Goal: Obtain resource: Obtain resource

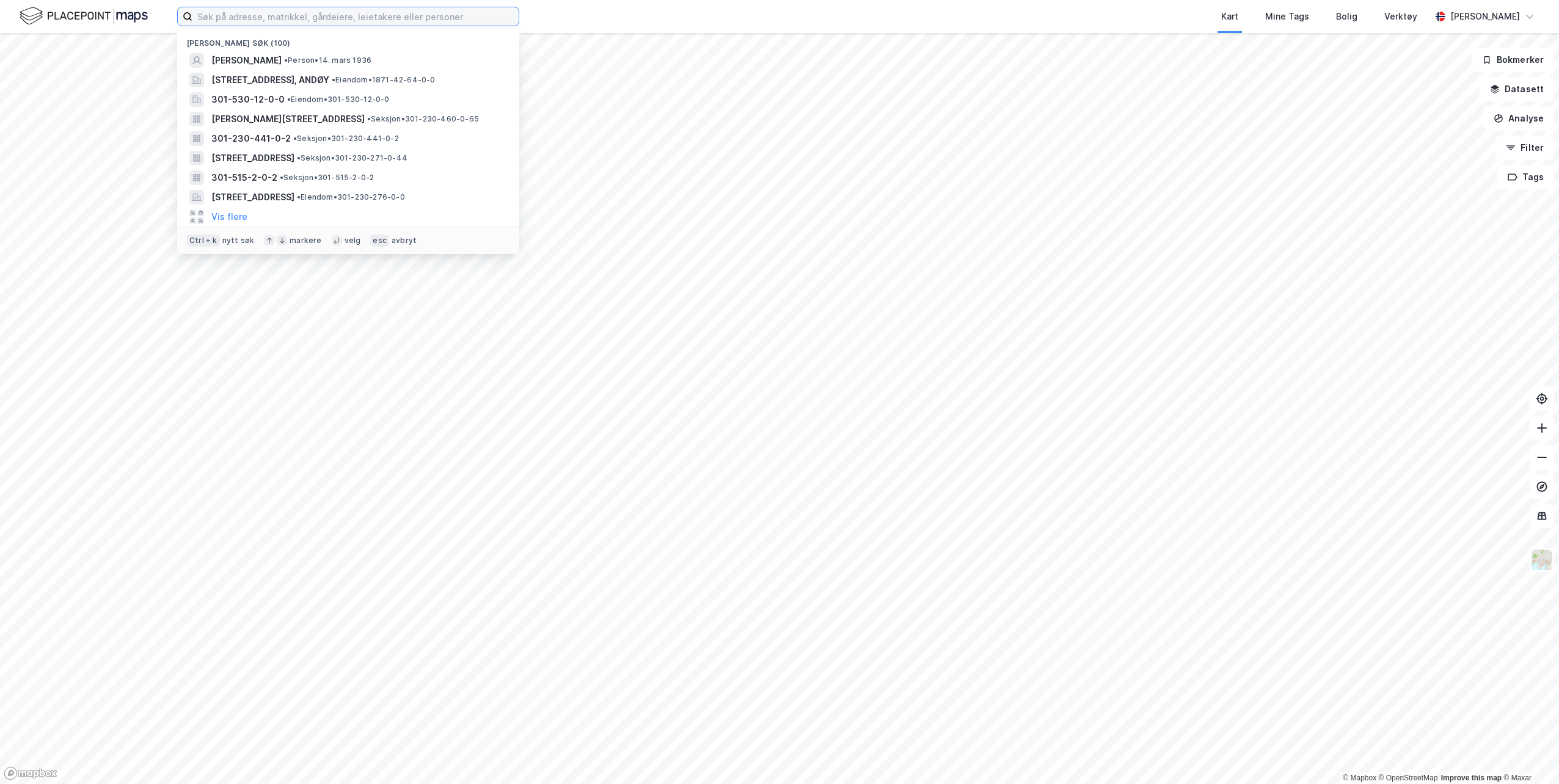
click at [308, 10] on input at bounding box center [356, 16] width 326 height 18
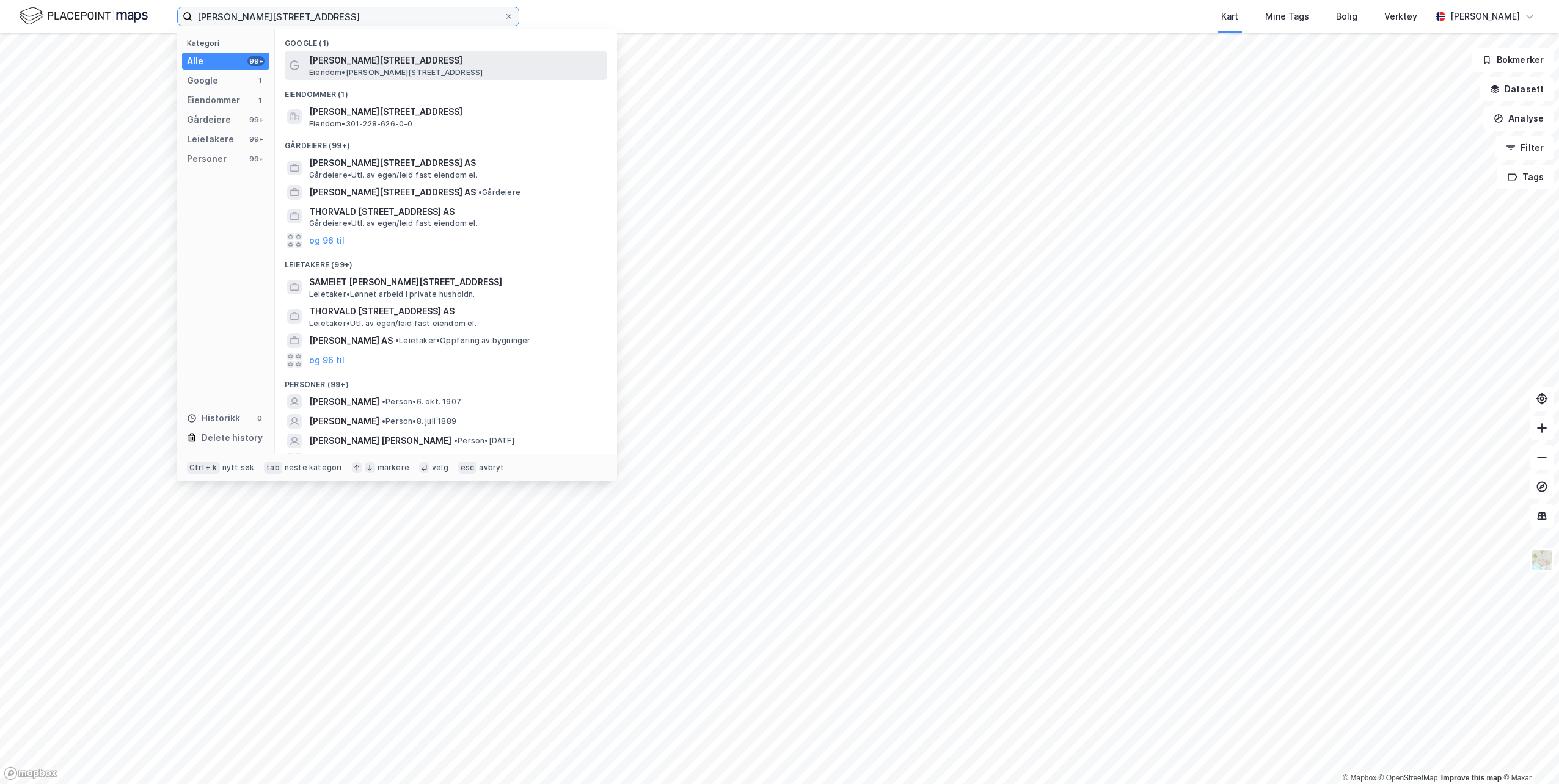
type input "[PERSON_NAME][STREET_ADDRESS]"
click at [379, 74] on span "Eiendom • [STREET_ADDRESS]" at bounding box center [395, 73] width 173 height 10
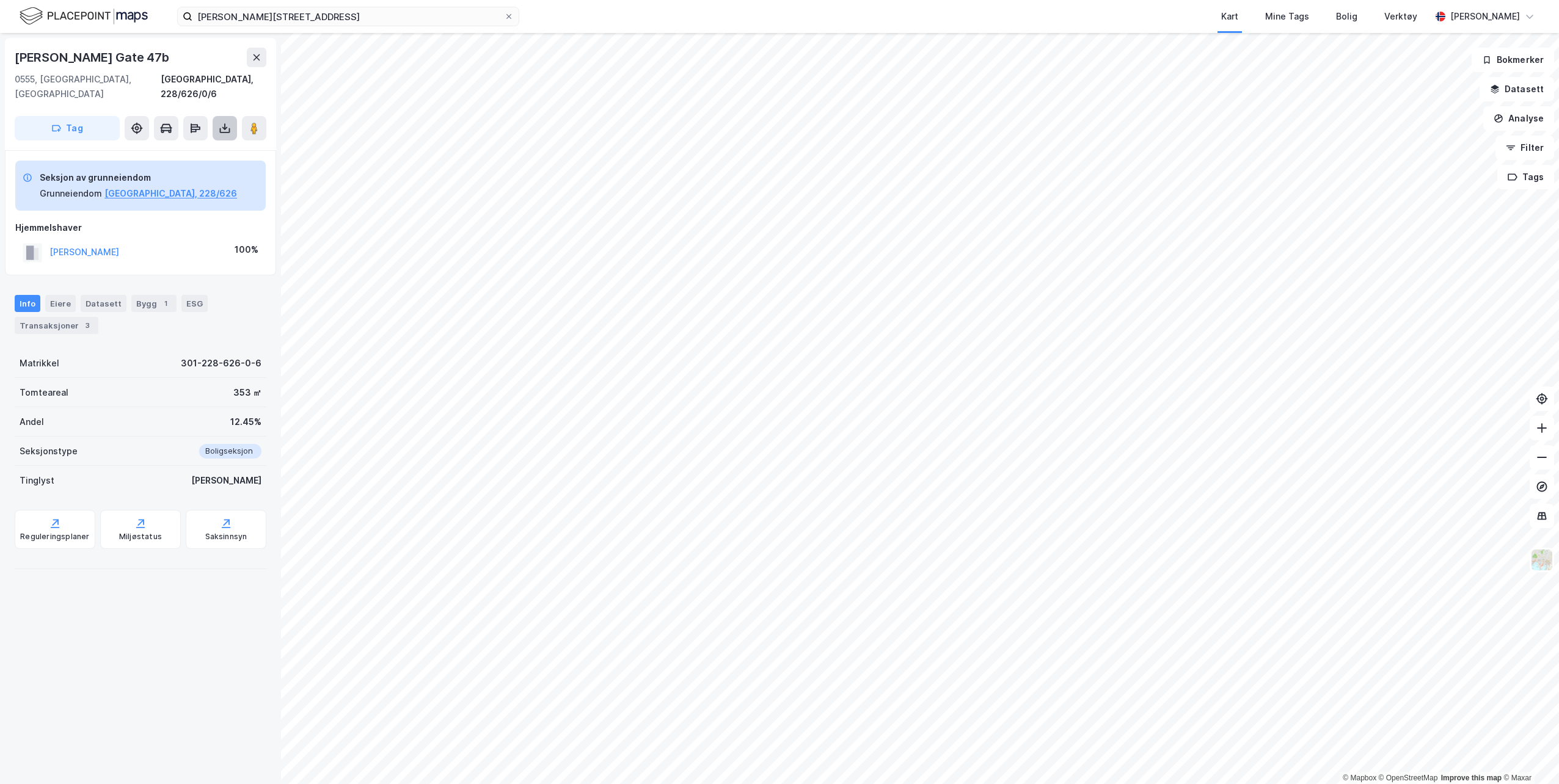
click at [230, 128] on icon at bounding box center [225, 130] width 10 height 5
click at [175, 148] on div "Last ned grunnbok" at bounding box center [164, 153] width 71 height 10
